Goal: Obtain resource: Obtain resource

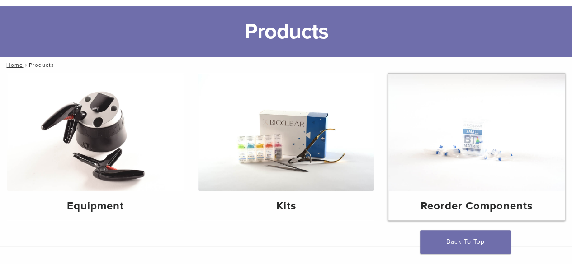
scroll to position [136, 0]
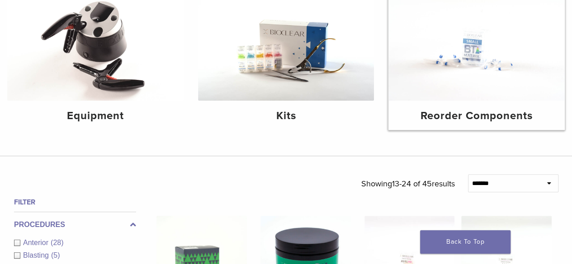
click at [439, 121] on h4 "Reorder Components" at bounding box center [477, 116] width 162 height 16
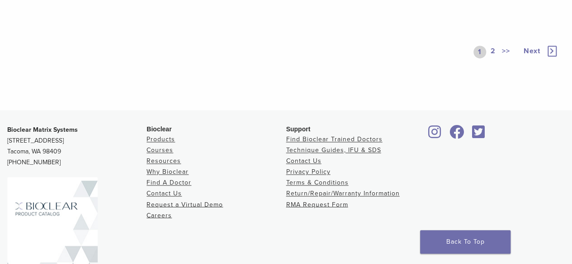
scroll to position [678, 0]
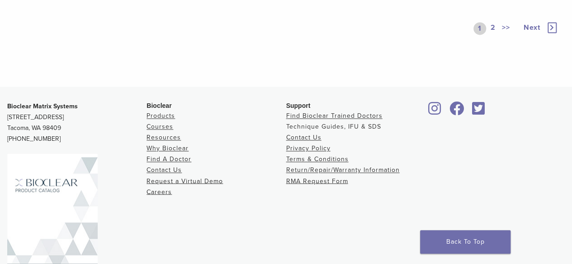
click at [310, 126] on link "Technique Guides, IFU & SDS" at bounding box center [333, 127] width 95 height 8
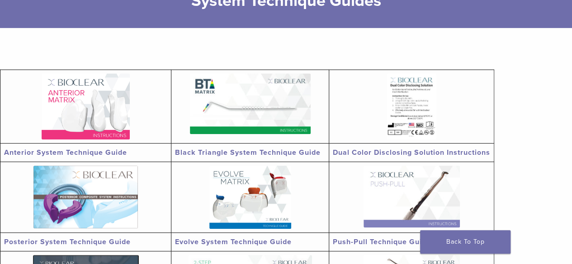
scroll to position [136, 0]
click at [85, 118] on img at bounding box center [86, 107] width 88 height 66
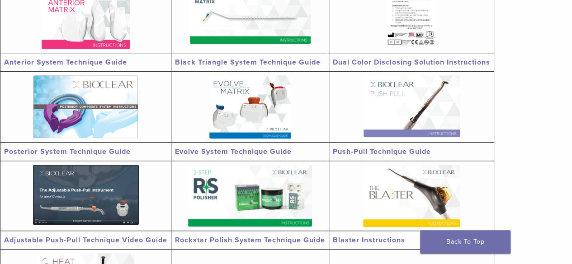
scroll to position [181, 0]
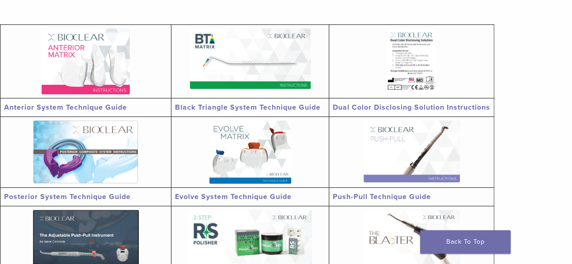
click at [212, 42] on img at bounding box center [250, 58] width 121 height 61
click at [118, 197] on link "Posterior System Technique Guide" at bounding box center [67, 197] width 127 height 9
click at [250, 158] on img at bounding box center [250, 152] width 82 height 63
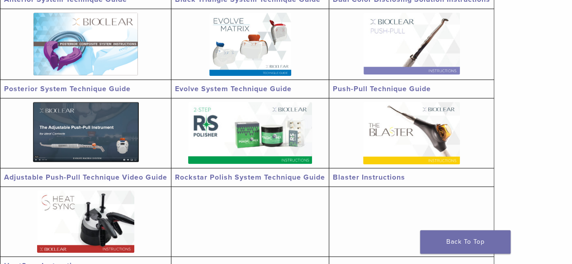
scroll to position [271, 0]
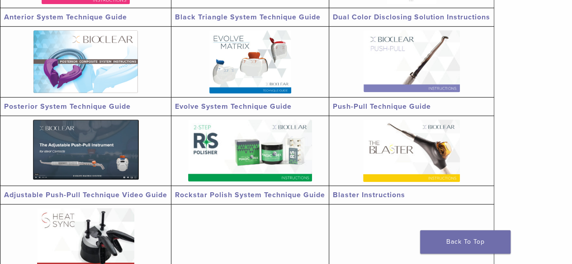
click at [413, 97] on td at bounding box center [411, 62] width 165 height 71
click at [418, 108] on link "Push-Pull Technique Guide" at bounding box center [382, 106] width 98 height 9
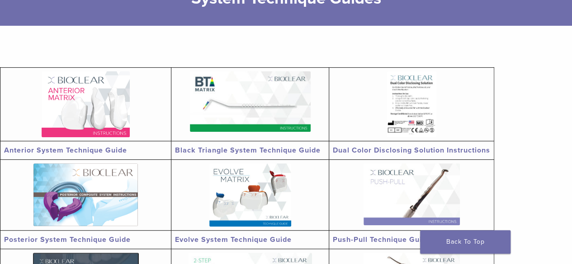
scroll to position [136, 0]
